Goal: Information Seeking & Learning: Understand process/instructions

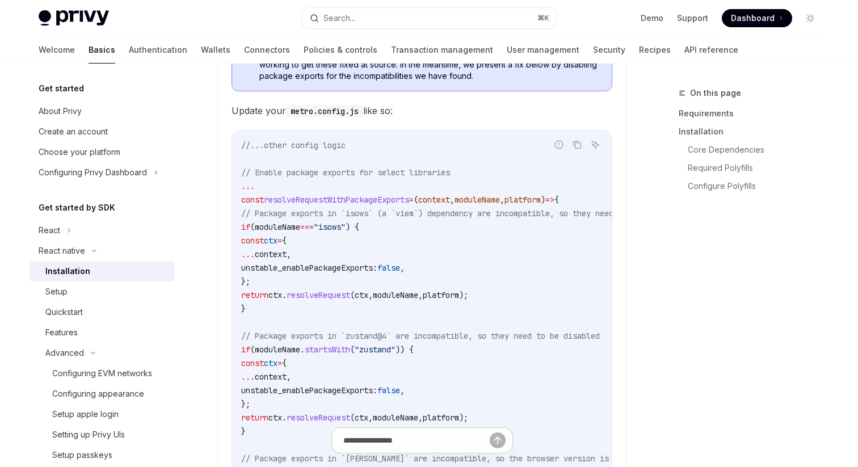
scroll to position [79, 0]
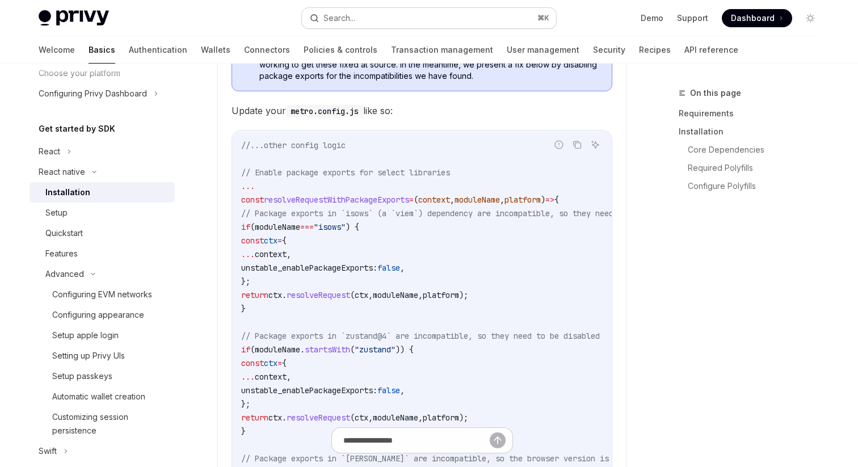
click at [346, 14] on div "Search..." at bounding box center [340, 18] width 32 height 14
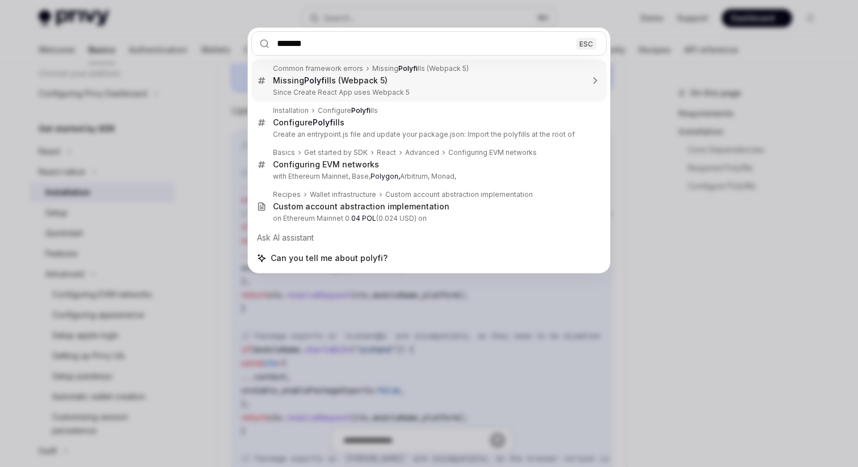
type input "********"
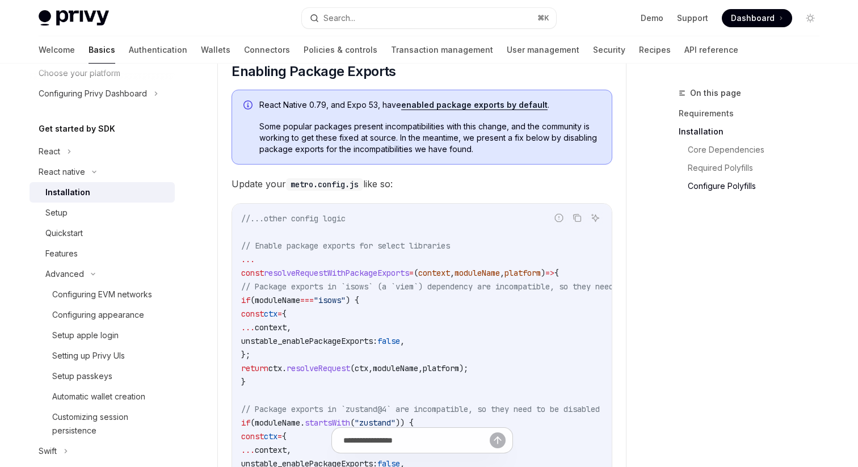
scroll to position [1194, 0]
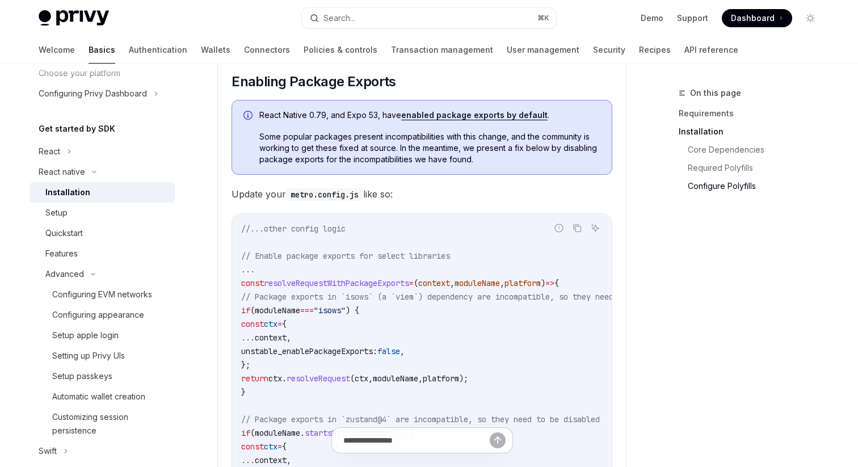
click at [261, 119] on span "React Native 0.79, and Expo 53, have enabled package exports by default ." at bounding box center [429, 115] width 341 height 11
click at [212, 85] on icon "Navigate to header" at bounding box center [216, 81] width 8 height 7
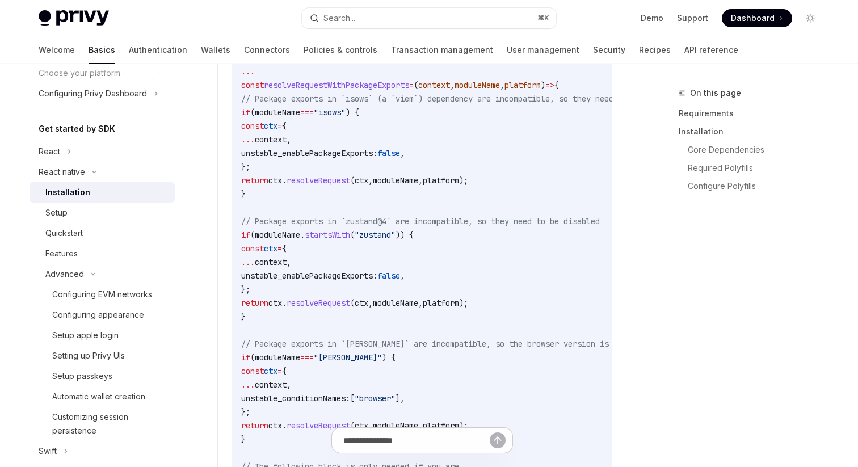
scroll to position [1254, 0]
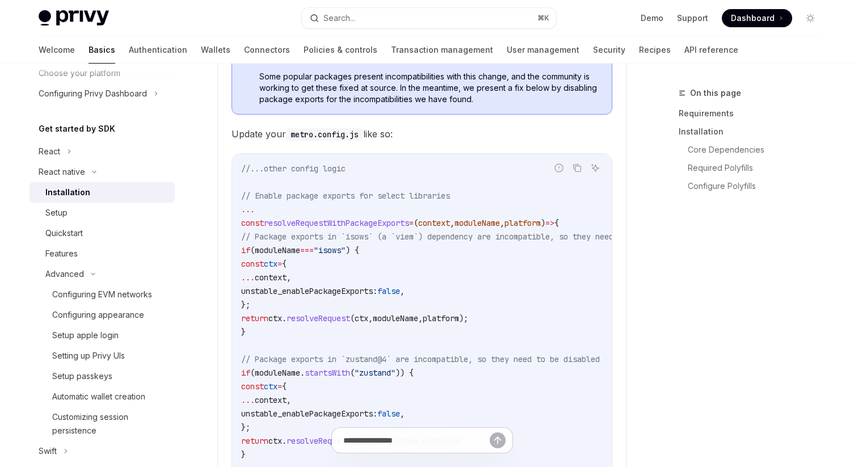
click at [213, 137] on div "React native Installation OpenAI Open in ChatGPT OpenAI Open in ChatGPT ​ Requi…" at bounding box center [315, 44] width 627 height 2424
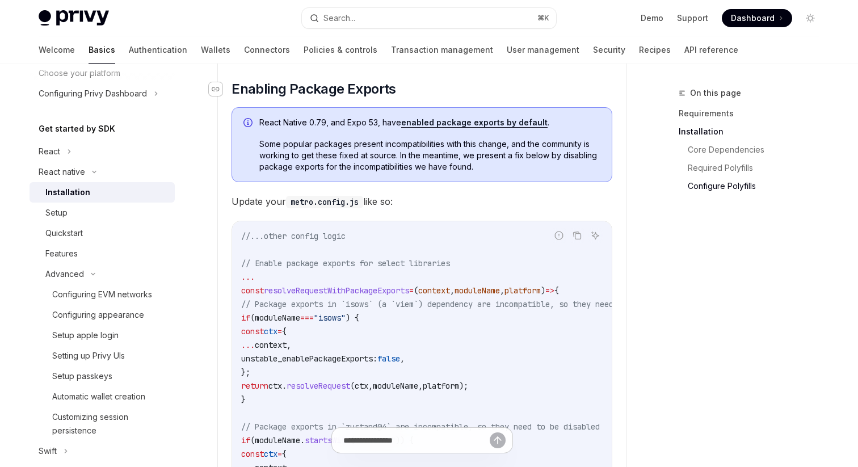
click at [212, 90] on icon "Navigate to header" at bounding box center [216, 89] width 8 height 7
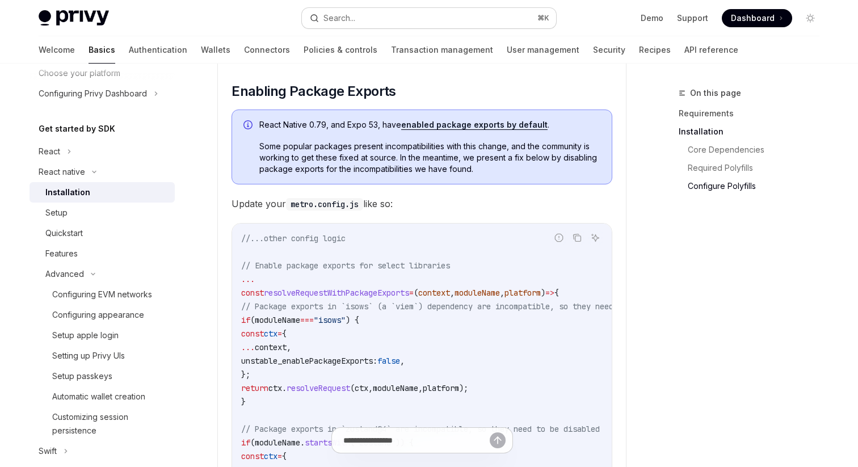
click at [432, 23] on button "Search... ⌘ K" at bounding box center [429, 18] width 254 height 20
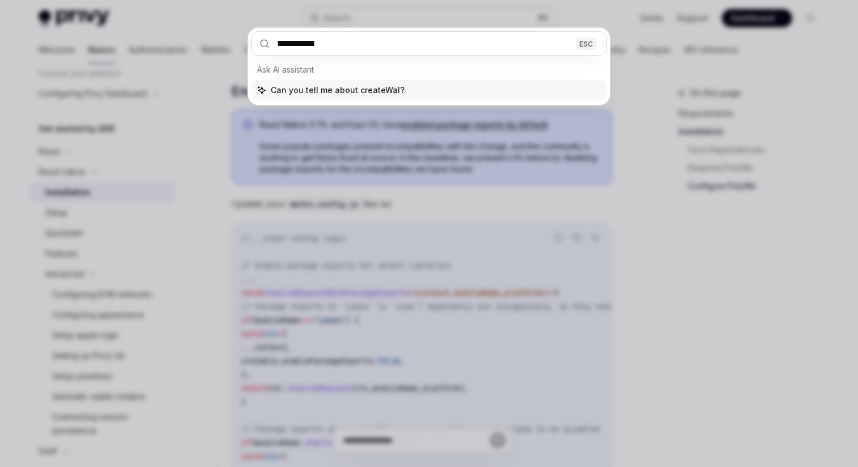
type input "**********"
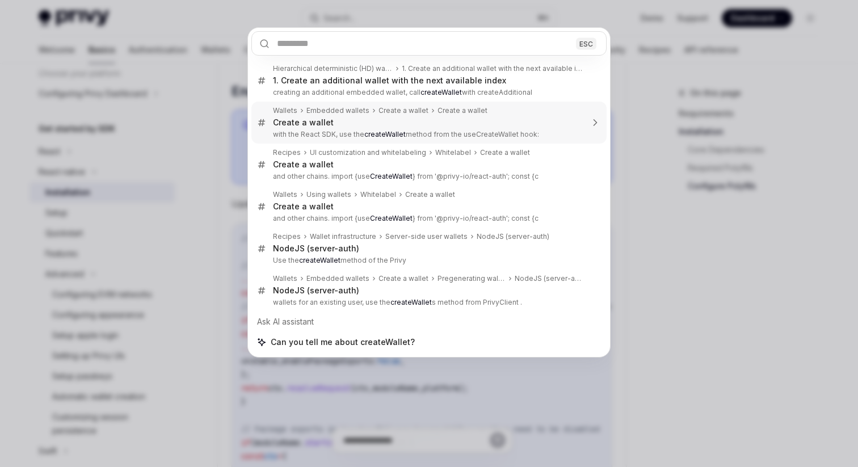
type textarea "*"
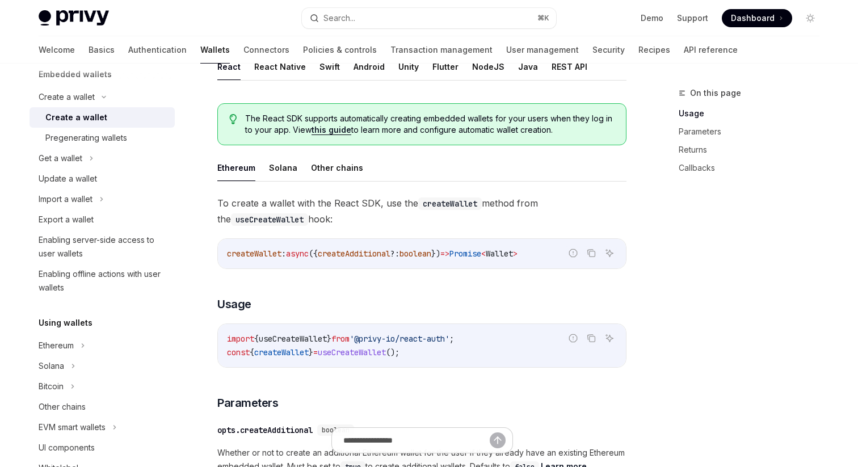
scroll to position [245, 0]
